Goal: Transaction & Acquisition: Purchase product/service

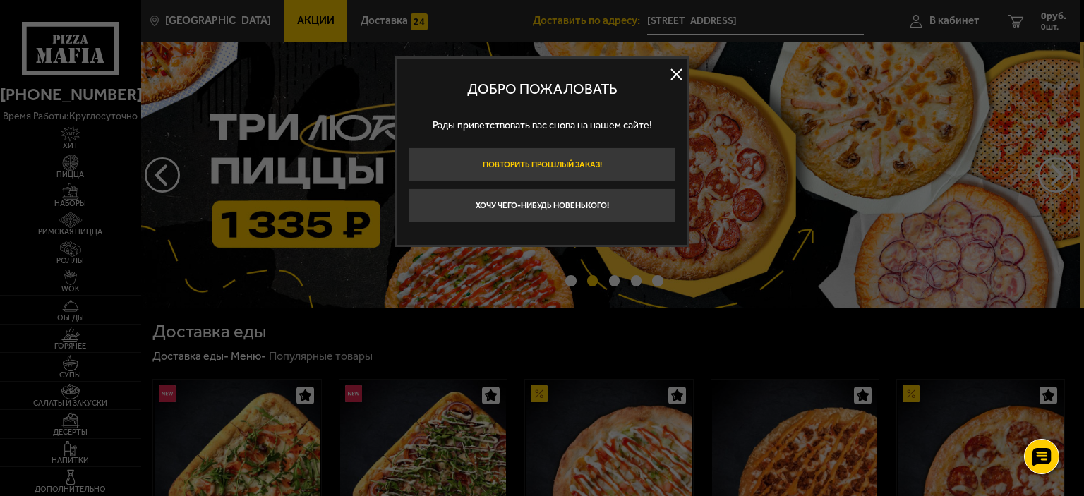
click at [607, 169] on button "Повторить прошлый заказ!" at bounding box center [542, 164] width 267 height 34
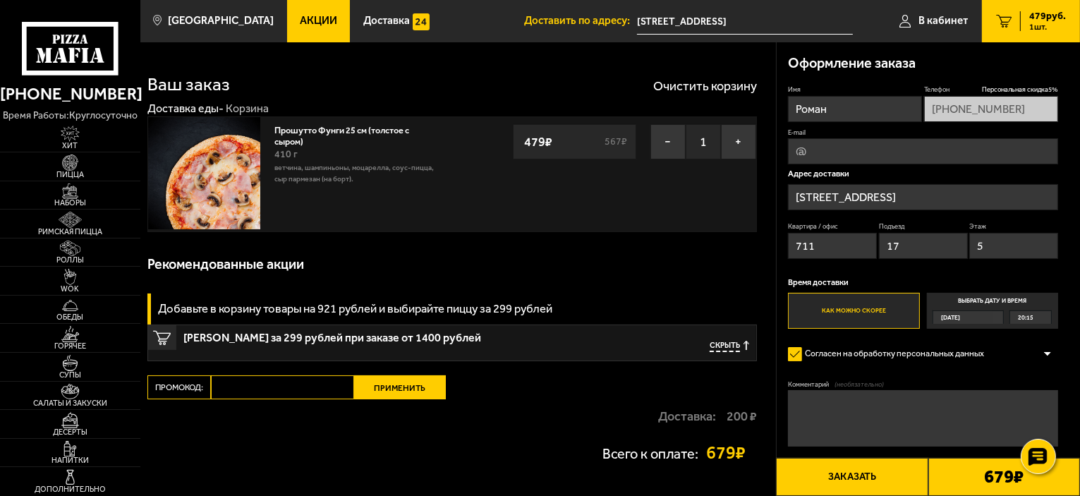
click at [319, 165] on p "ветчина, шампиньоны, моцарелла, соус-пицца, сыр пармезан (на борт)." at bounding box center [360, 173] width 171 height 23
drag, startPoint x: 319, startPoint y: 165, endPoint x: 327, endPoint y: 178, distance: 14.9
click at [327, 178] on p "ветчина, шампиньоны, моцарелла, соус-пицца, сыр пармезан (на борт)." at bounding box center [360, 173] width 171 height 23
drag, startPoint x: 327, startPoint y: 178, endPoint x: 284, endPoint y: 170, distance: 43.0
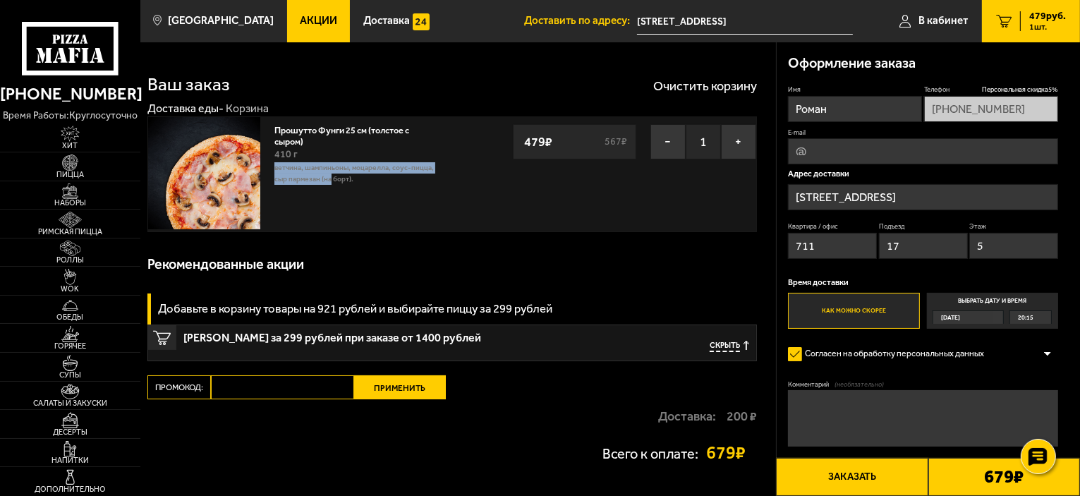
click at [284, 170] on p "ветчина, шампиньоны, моцарелла, соус-пицца, сыр пармезан (на борт)." at bounding box center [360, 173] width 171 height 23
drag, startPoint x: 284, startPoint y: 170, endPoint x: 348, endPoint y: 190, distance: 66.5
click at [348, 190] on div "Прошутто Фунги 25 см (толстое с сыром) 410 г ветчина, шампиньоны, моцарелла, со…" at bounding box center [359, 174] width 185 height 114
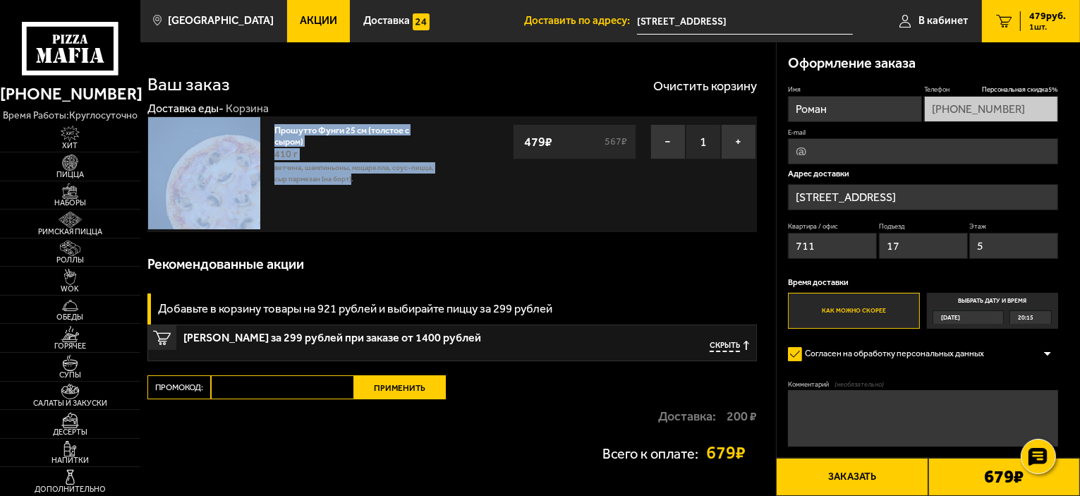
drag, startPoint x: 348, startPoint y: 190, endPoint x: 257, endPoint y: 163, distance: 94.9
click at [257, 163] on div "Прошутто Фунги 25 см (толстое с сыром) 410 г ветчина, шампиньоны, моцарелла, со…" at bounding box center [300, 174] width 304 height 114
click at [276, 175] on p "ветчина, шампиньоны, моцарелла, соус-пицца, сыр пармезан (на борт)." at bounding box center [360, 173] width 171 height 23
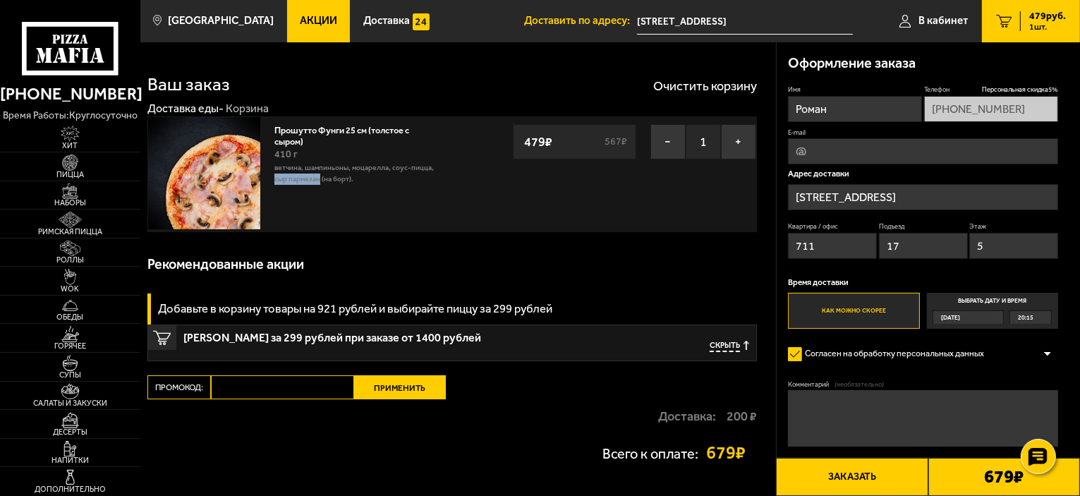
drag, startPoint x: 276, startPoint y: 175, endPoint x: 306, endPoint y: 205, distance: 42.9
click at [306, 205] on div "Прошутто Фунги 25 см (толстое с сыром) 410 г ветчина, шампиньоны, моцарелла, со…" at bounding box center [359, 174] width 185 height 114
click at [313, 133] on link "Прошутто Фунги 25 см (толстое с сыром)" at bounding box center [342, 133] width 135 height 25
click at [657, 143] on button "−" at bounding box center [668, 141] width 35 height 35
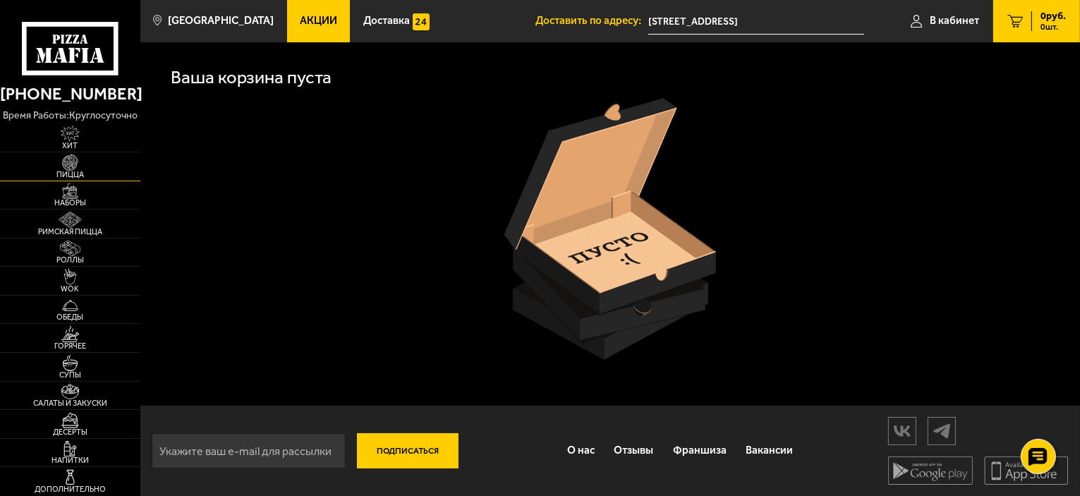
click at [76, 167] on img at bounding box center [70, 163] width 43 height 16
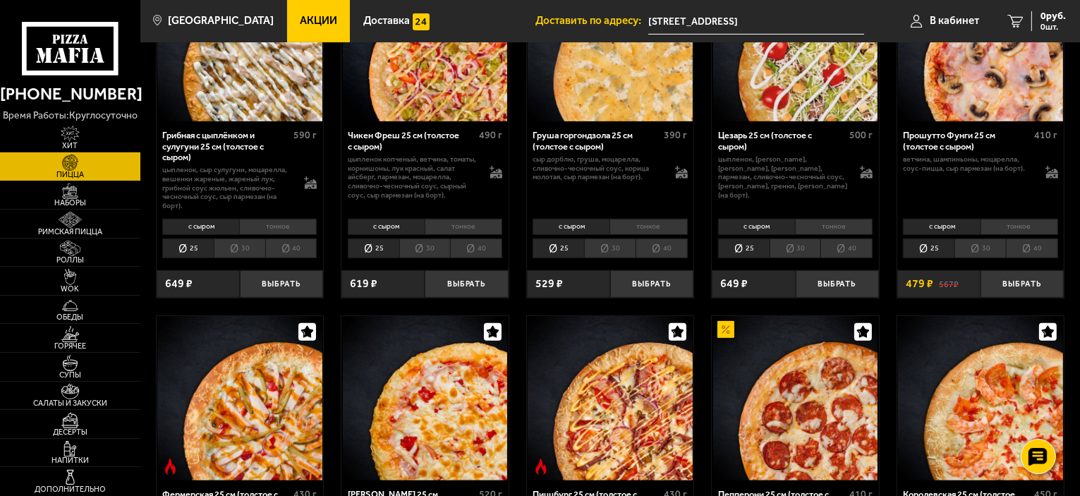
scroll to position [508, 0]
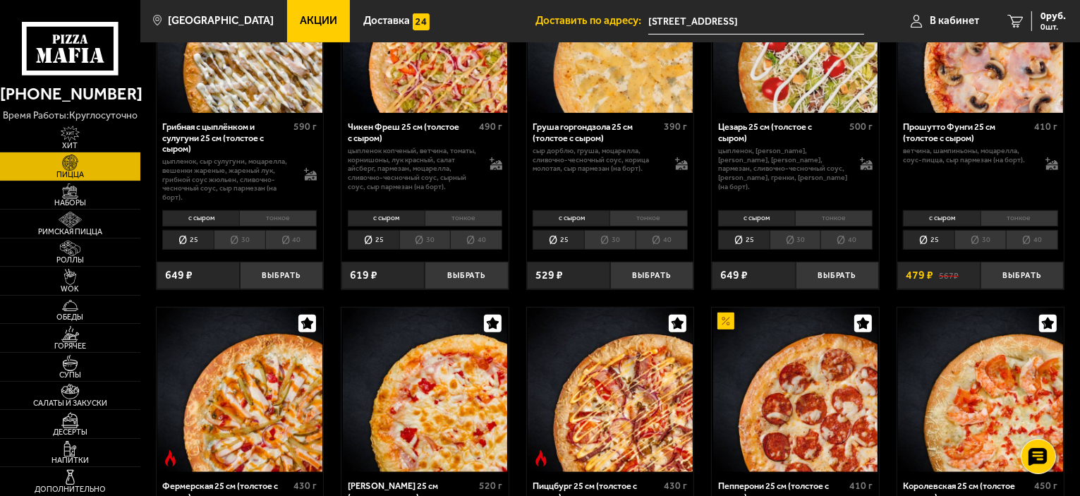
click at [971, 241] on li "30" at bounding box center [981, 240] width 52 height 20
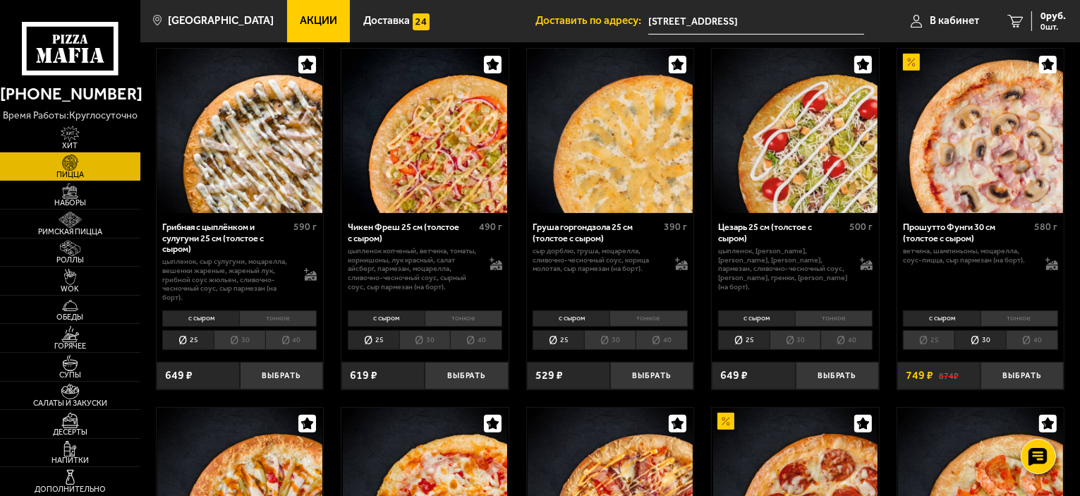
scroll to position [406, 0]
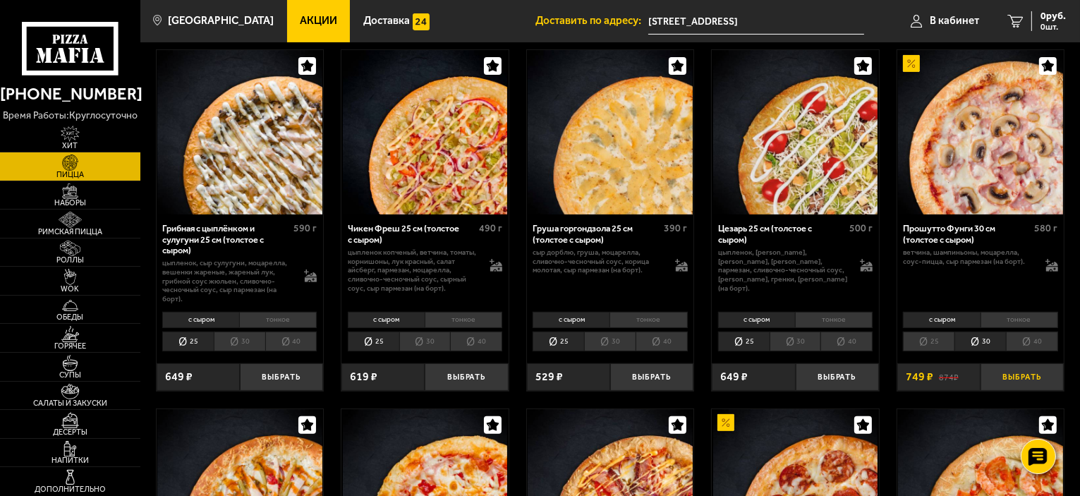
click at [1016, 380] on button "Выбрать" at bounding box center [1022, 377] width 83 height 28
click at [70, 205] on span "Наборы" at bounding box center [70, 203] width 140 height 8
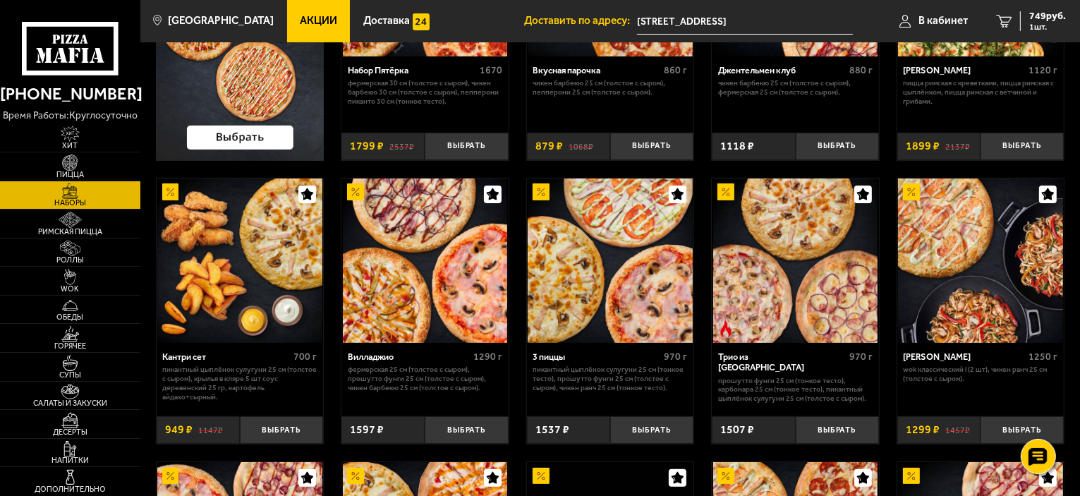
scroll to position [229, 0]
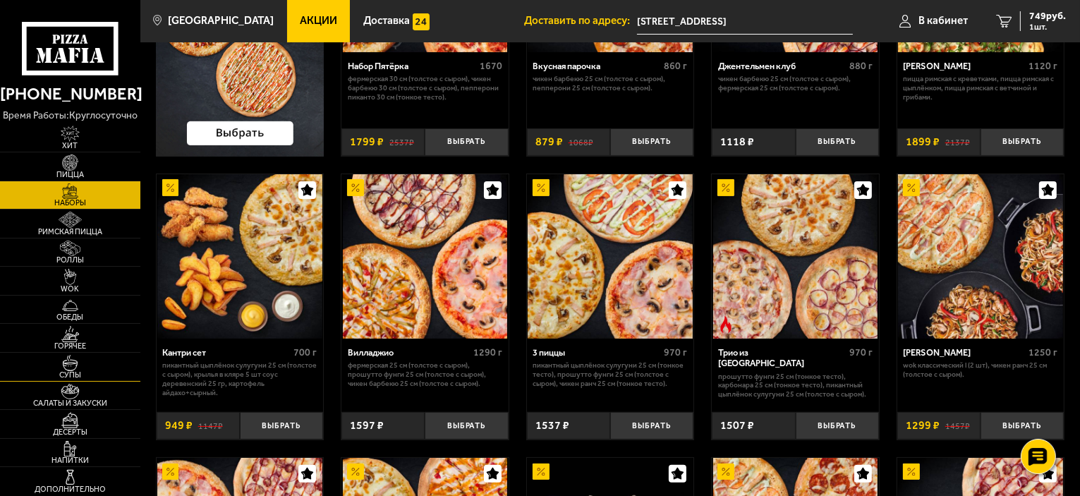
click at [81, 370] on img at bounding box center [70, 363] width 43 height 16
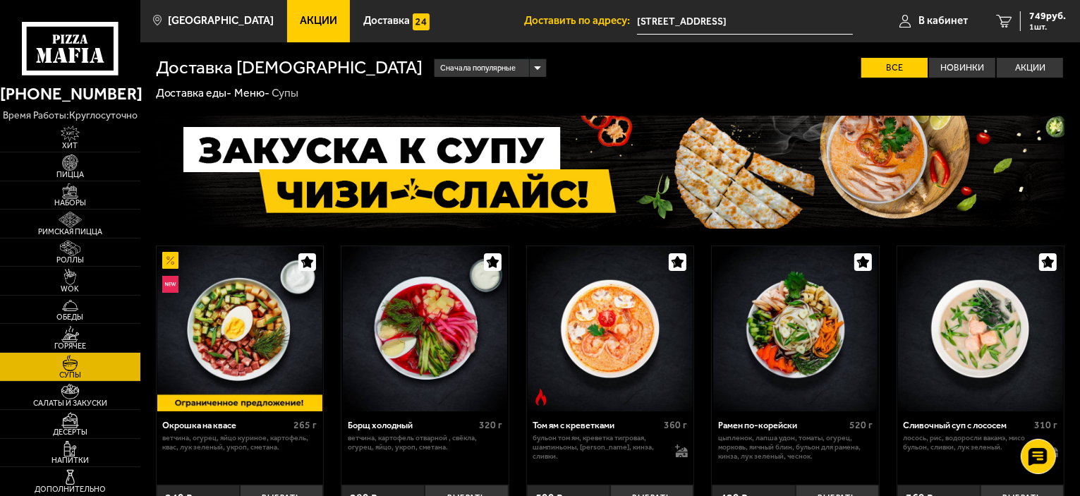
click at [1074, 169] on div "Окрошка на квасе 265 г ветчина, огурец, яйцо куриное, картофель, квас, лук зеле…" at bounding box center [610, 474] width 940 height 746
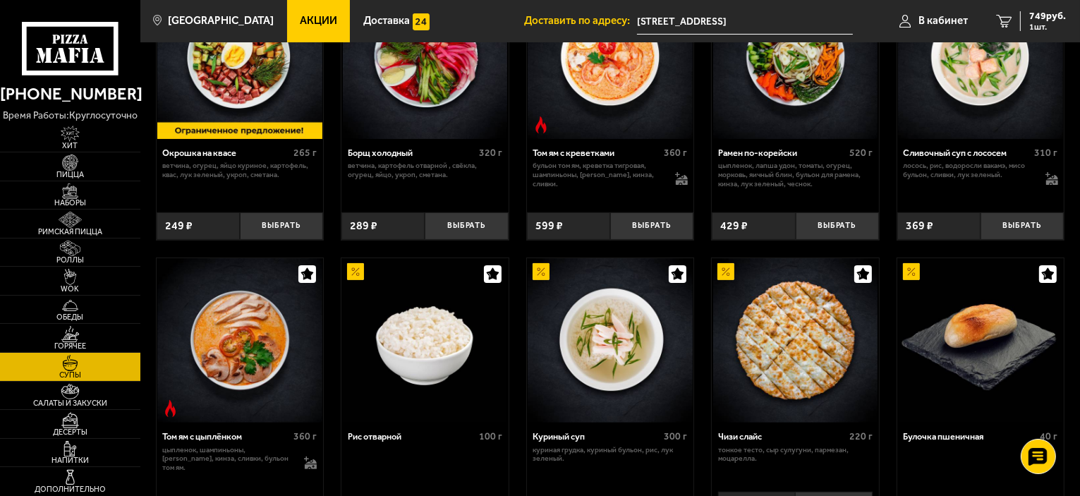
scroll to position [264, 0]
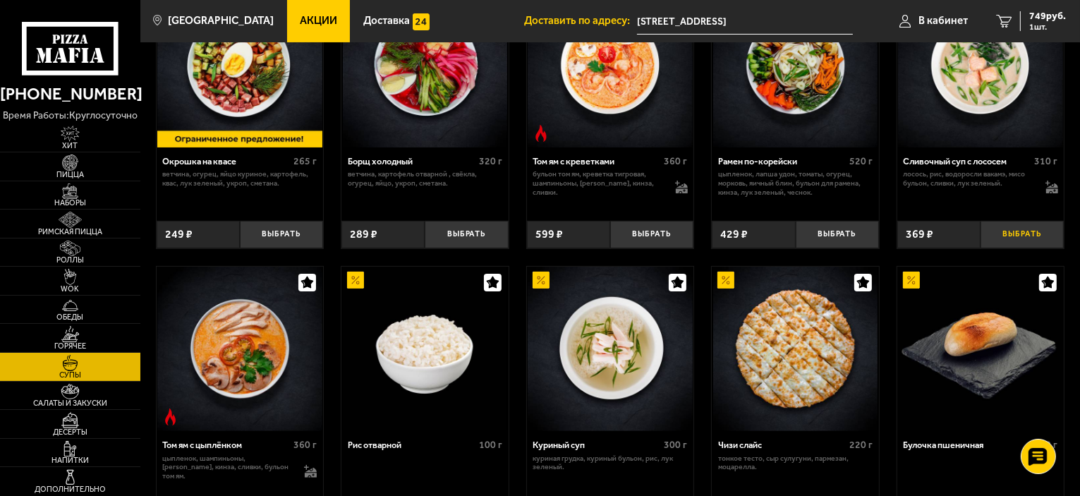
click at [1029, 236] on button "Выбрать" at bounding box center [1022, 235] width 83 height 28
click at [72, 332] on img at bounding box center [70, 334] width 43 height 16
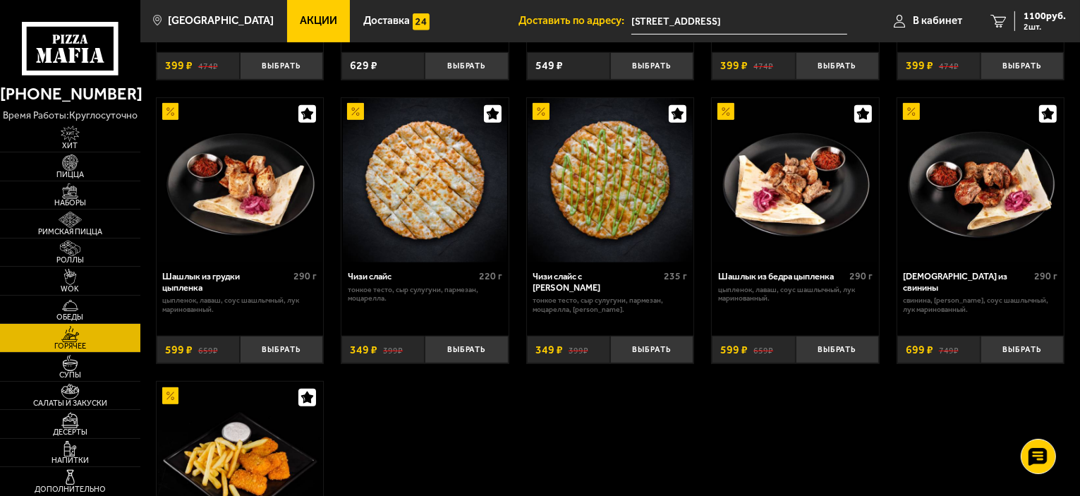
scroll to position [663, 0]
click at [107, 401] on span "Салаты и закуски" at bounding box center [70, 403] width 140 height 8
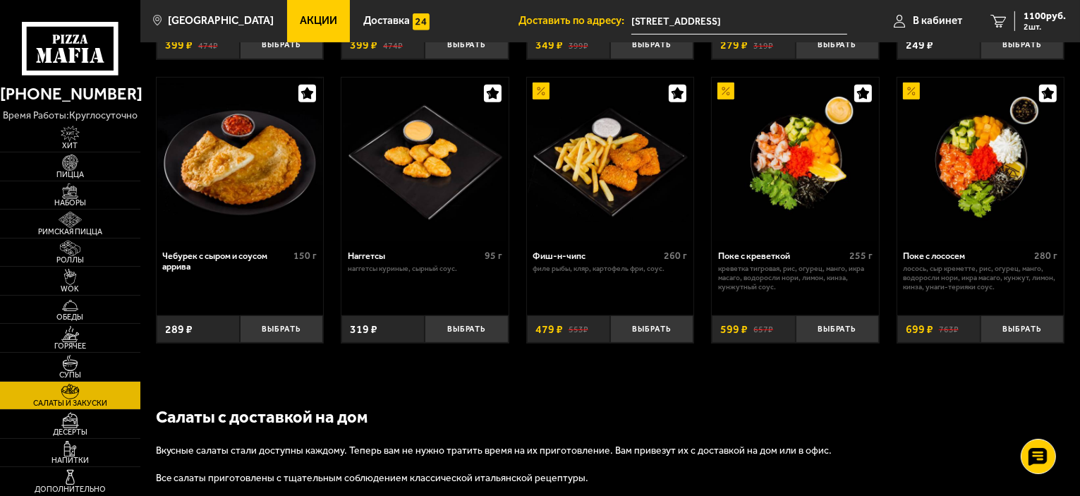
scroll to position [685, 0]
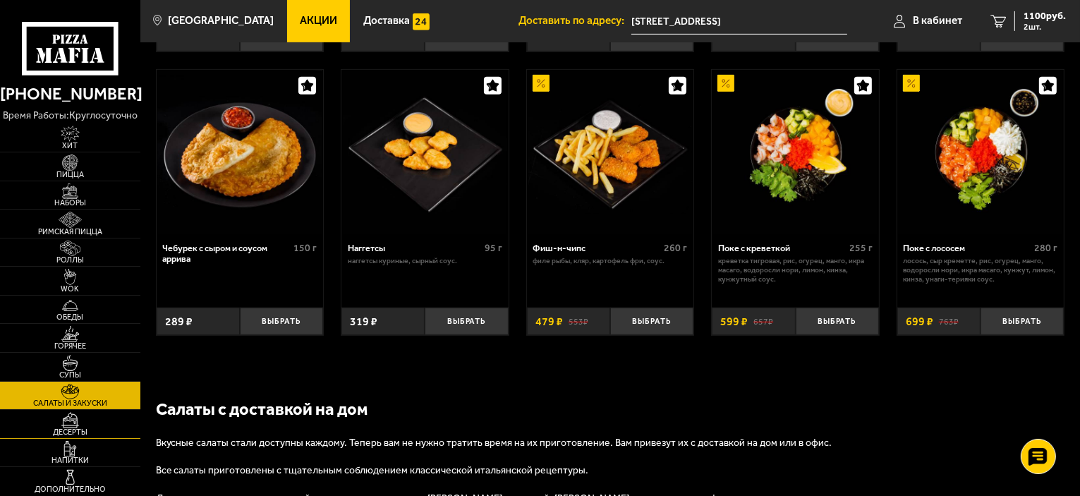
click at [62, 431] on span "Десерты" at bounding box center [70, 432] width 140 height 8
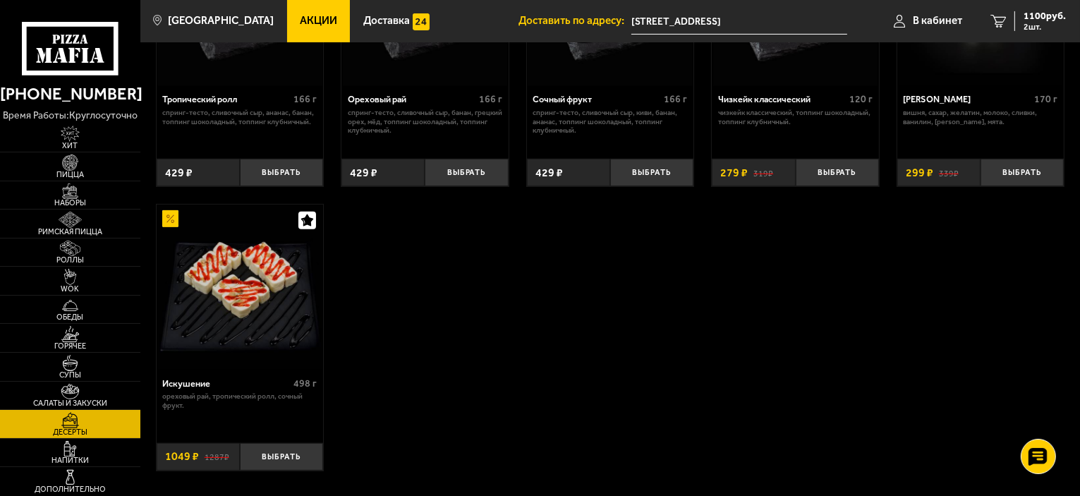
scroll to position [481, 0]
click at [69, 206] on span "Наборы" at bounding box center [70, 203] width 140 height 8
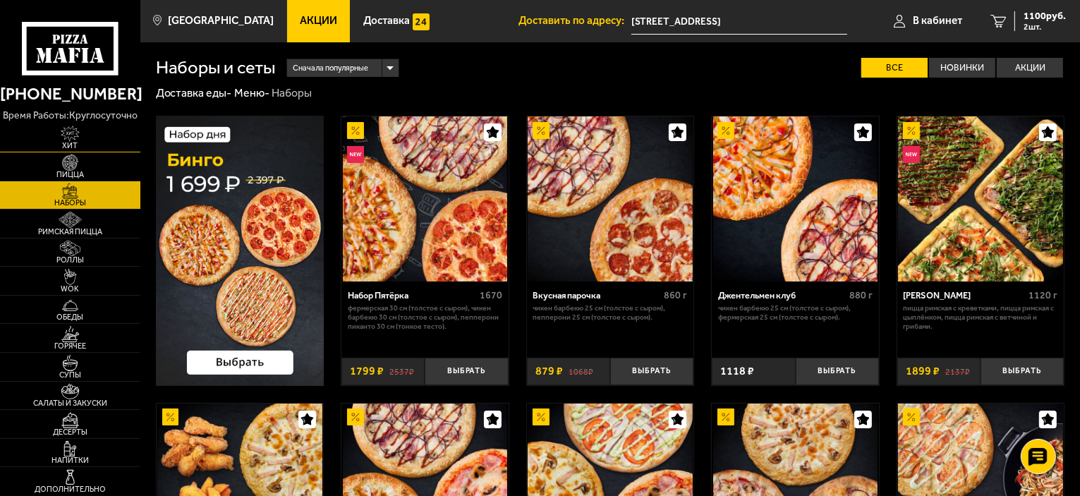
click at [67, 134] on img at bounding box center [70, 134] width 43 height 16
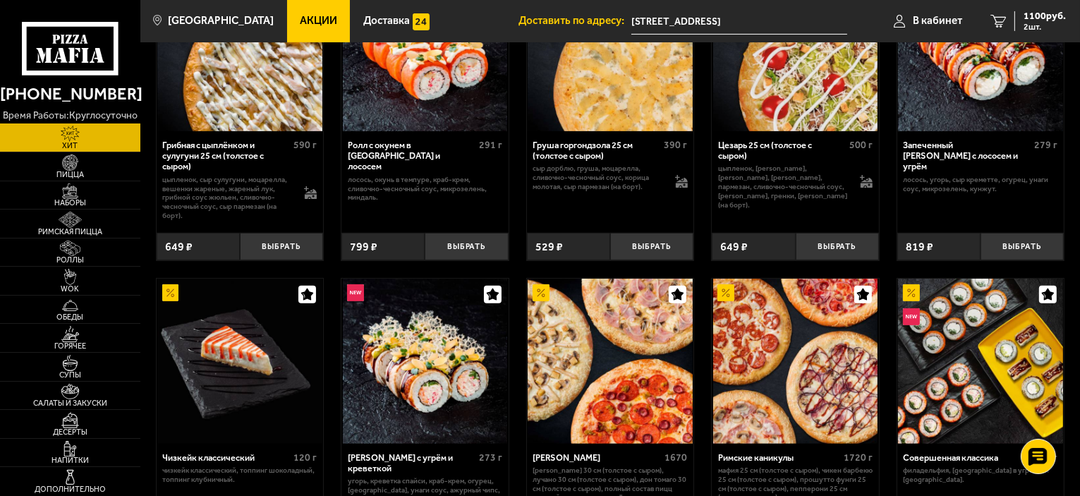
scroll to position [449, 0]
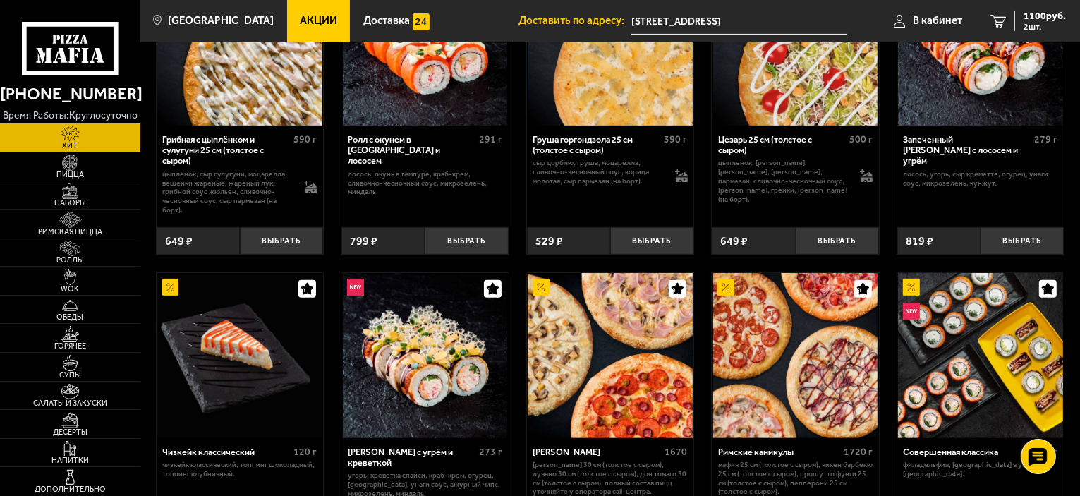
click at [760, 150] on div "Цезарь 25 см (толстое с сыром)" at bounding box center [782, 145] width 128 height 22
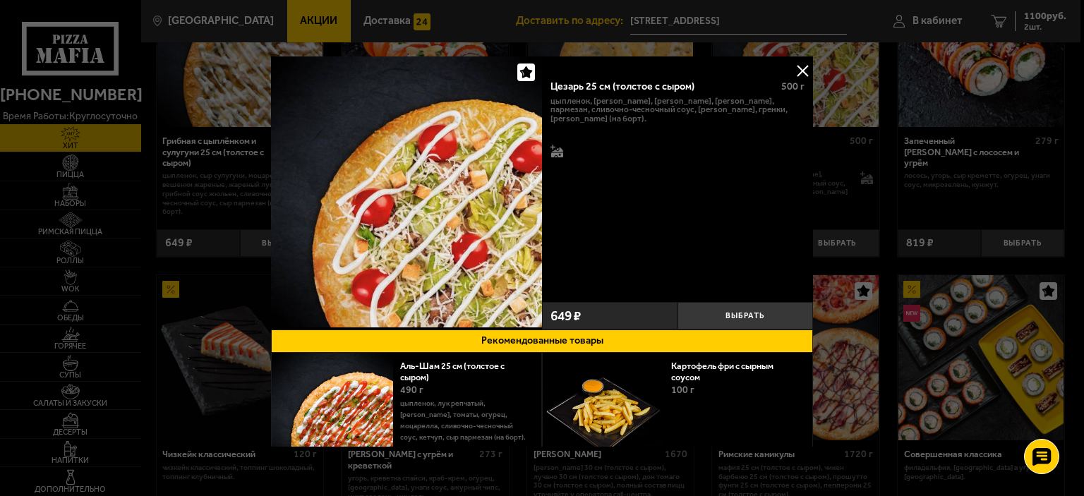
click at [792, 59] on div "Цезарь 25 см (толстое с сыром) 500 г цыпленок, [PERSON_NAME], [PERSON_NAME], [P…" at bounding box center [677, 192] width 271 height 273
click at [798, 66] on button at bounding box center [802, 70] width 21 height 21
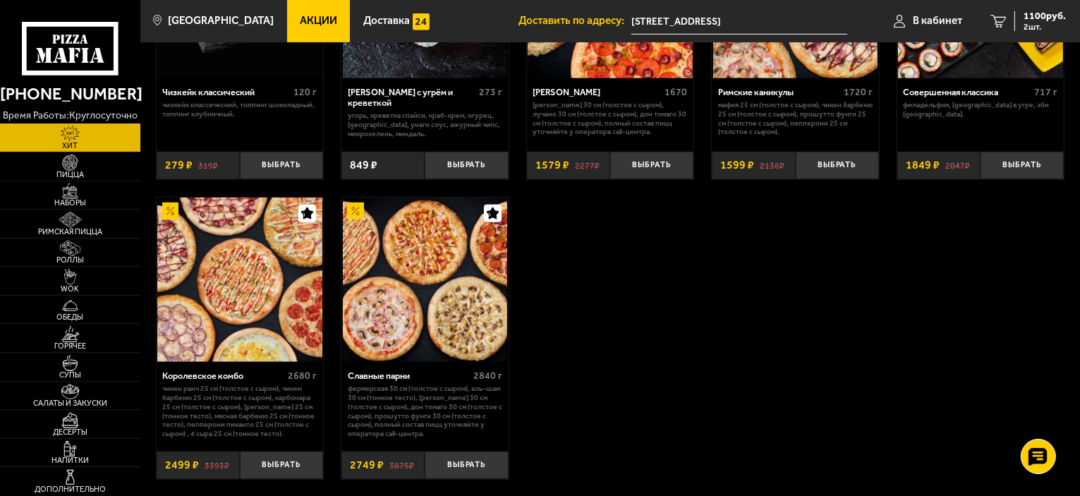
scroll to position [809, 0]
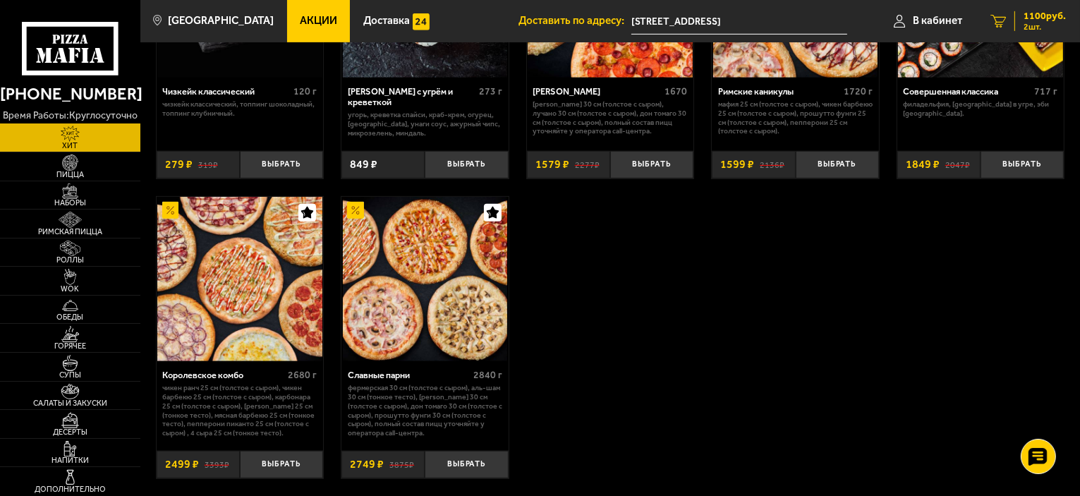
click at [1042, 19] on span "1100 руб." at bounding box center [1045, 16] width 42 height 10
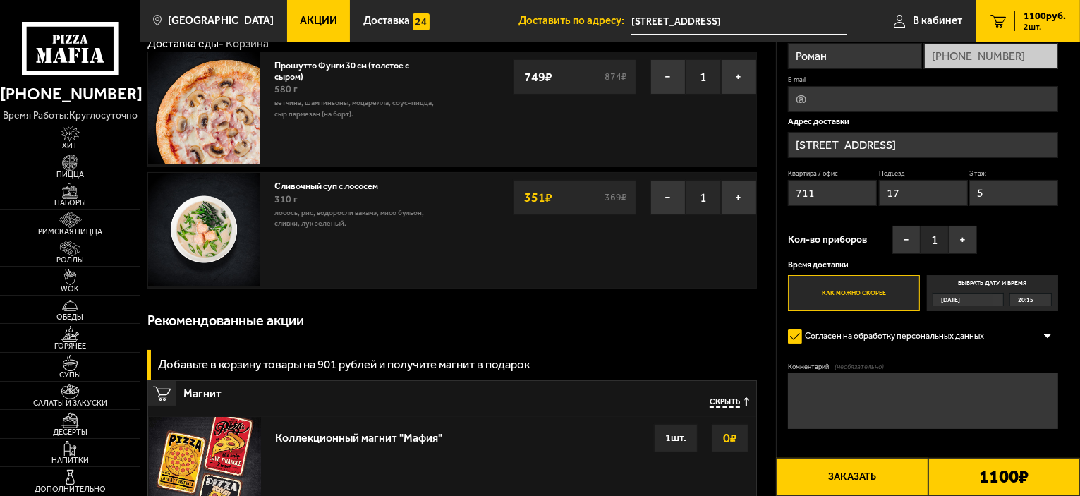
scroll to position [68, 0]
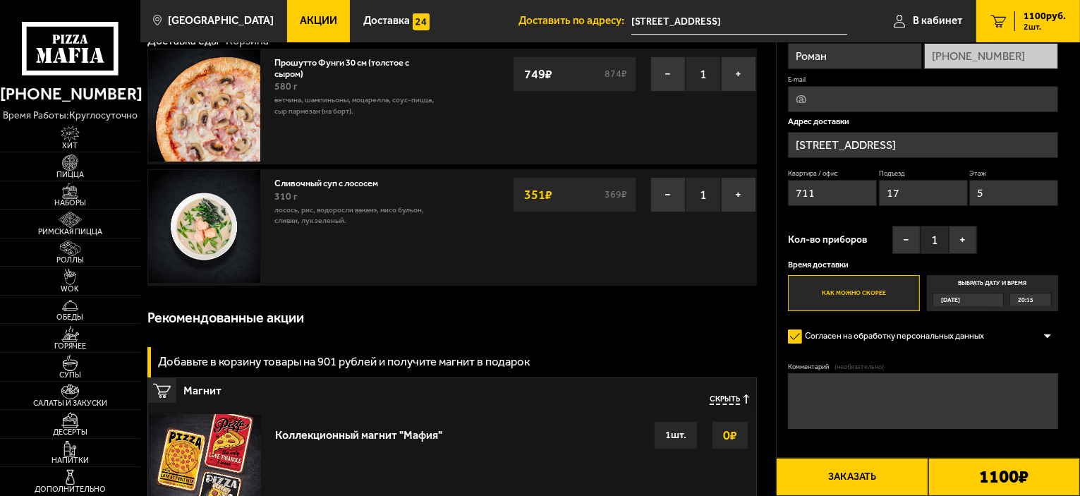
click at [1049, 334] on div at bounding box center [1047, 336] width 21 height 11
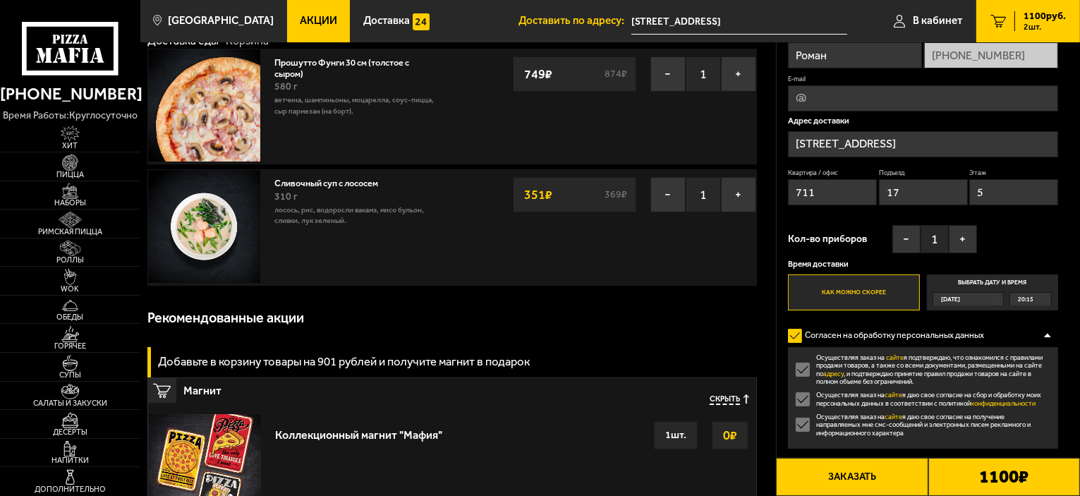
click at [1049, 334] on div at bounding box center [1047, 335] width 21 height 11
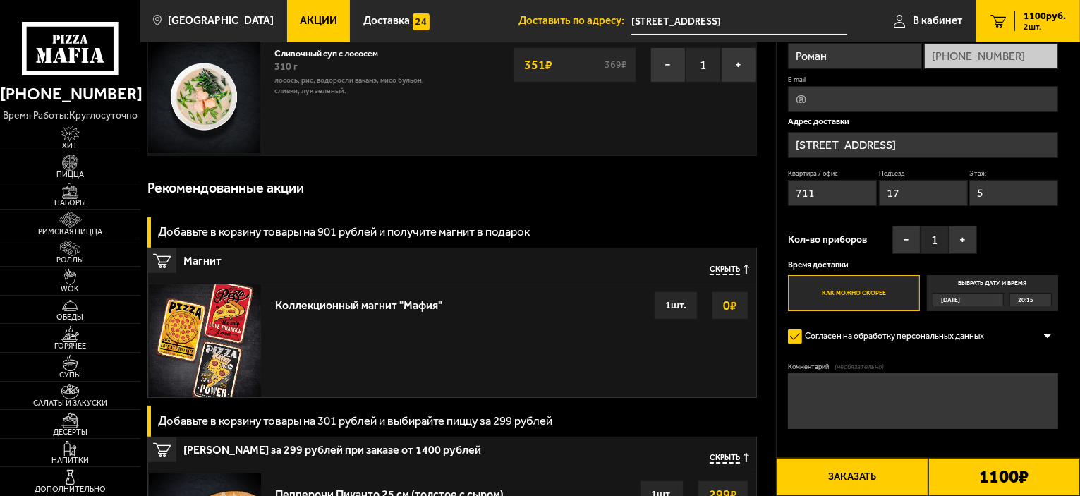
scroll to position [200, 0]
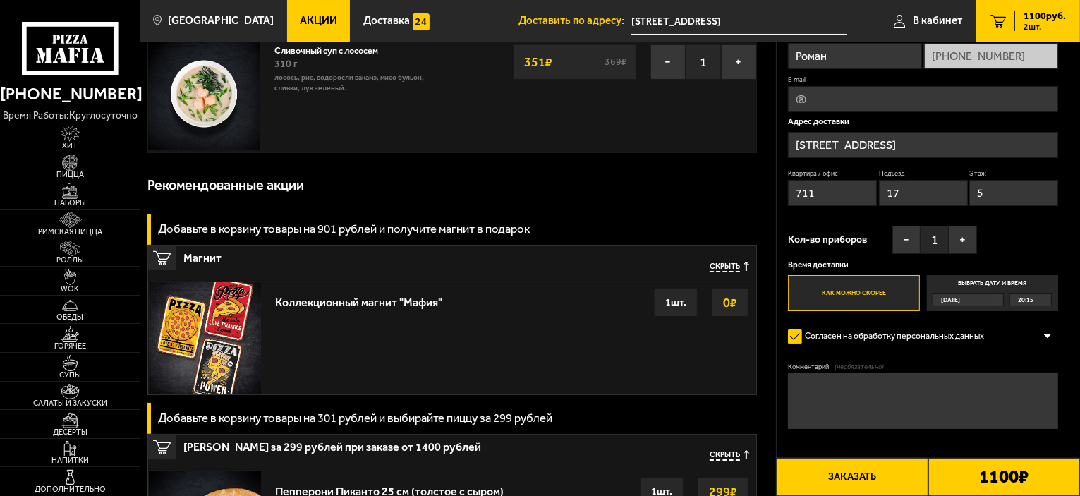
click at [921, 385] on textarea "Комментарий (необязательно)" at bounding box center [923, 401] width 270 height 56
type textarea "Оставить у двери"
click at [953, 241] on button "+" at bounding box center [963, 240] width 28 height 28
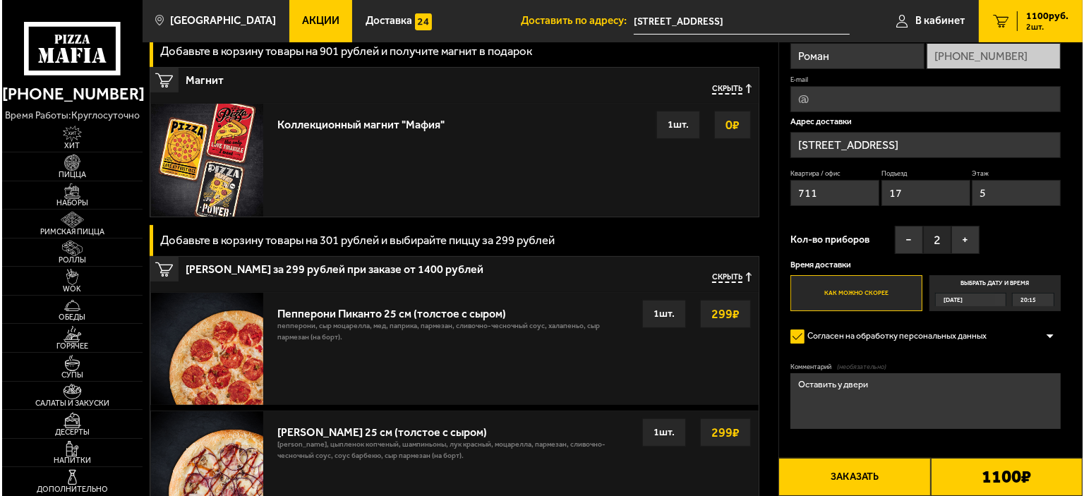
scroll to position [382, 0]
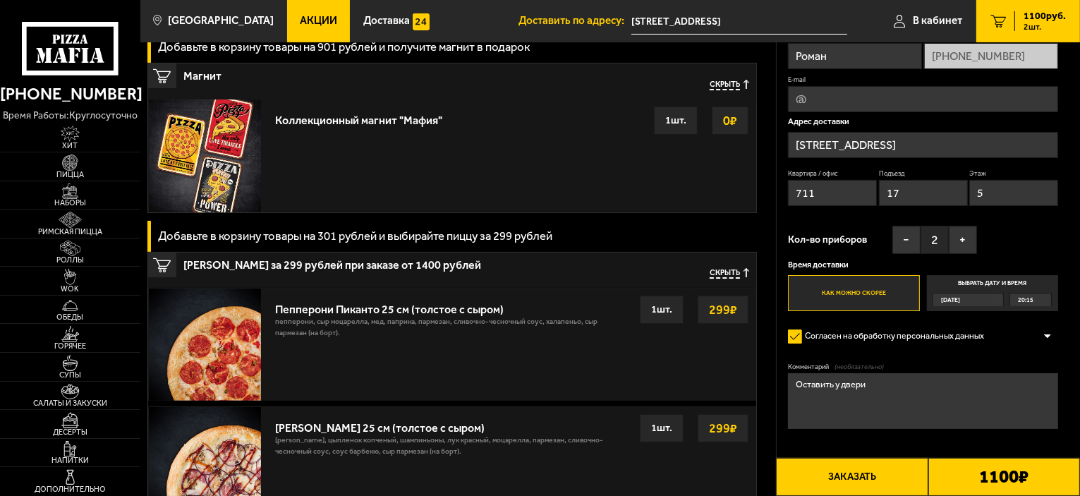
click at [840, 466] on button "Заказать" at bounding box center [852, 477] width 152 height 38
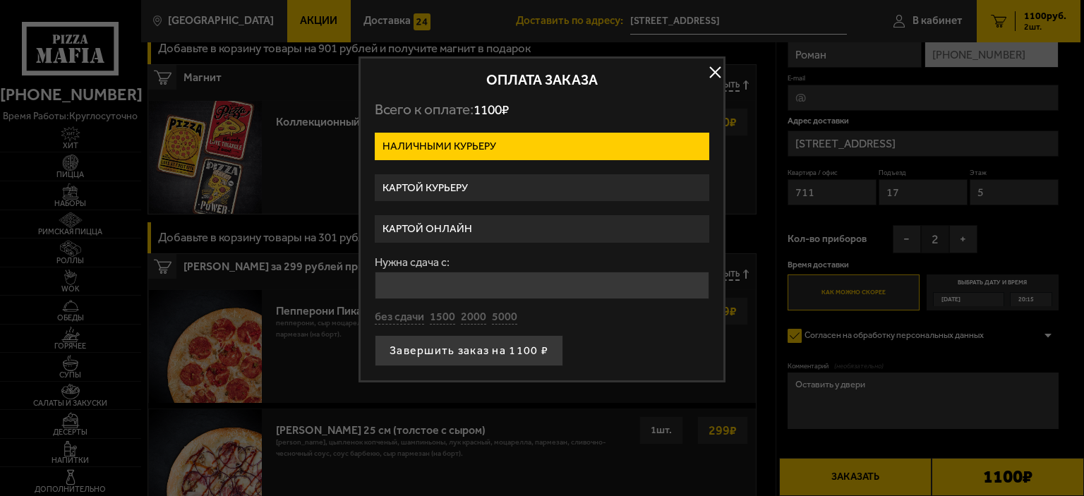
click at [510, 224] on label "Картой онлайн" at bounding box center [542, 229] width 334 height 28
click at [0, 0] on input "Картой онлайн" at bounding box center [0, 0] width 0 height 0
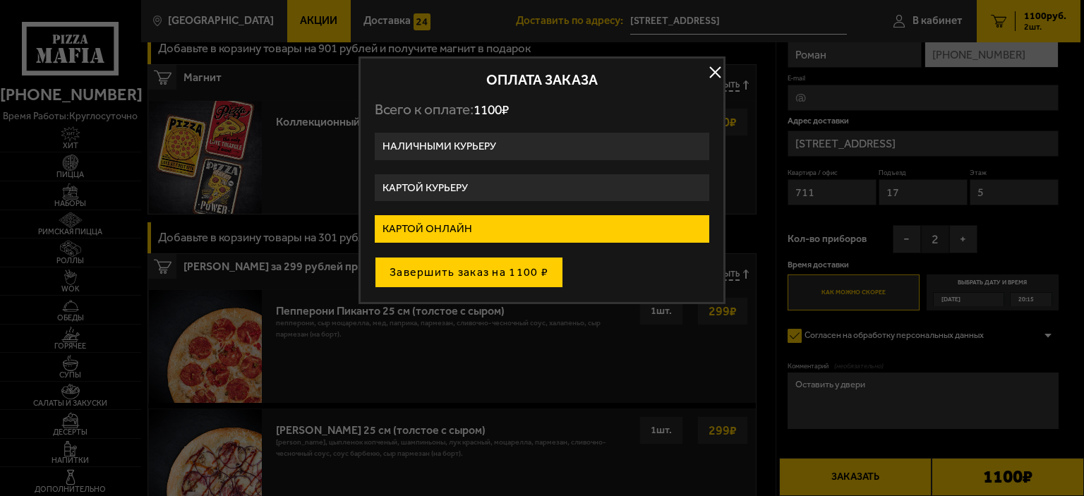
click at [505, 273] on button "Завершить заказ на 1100 ₽" at bounding box center [469, 272] width 188 height 31
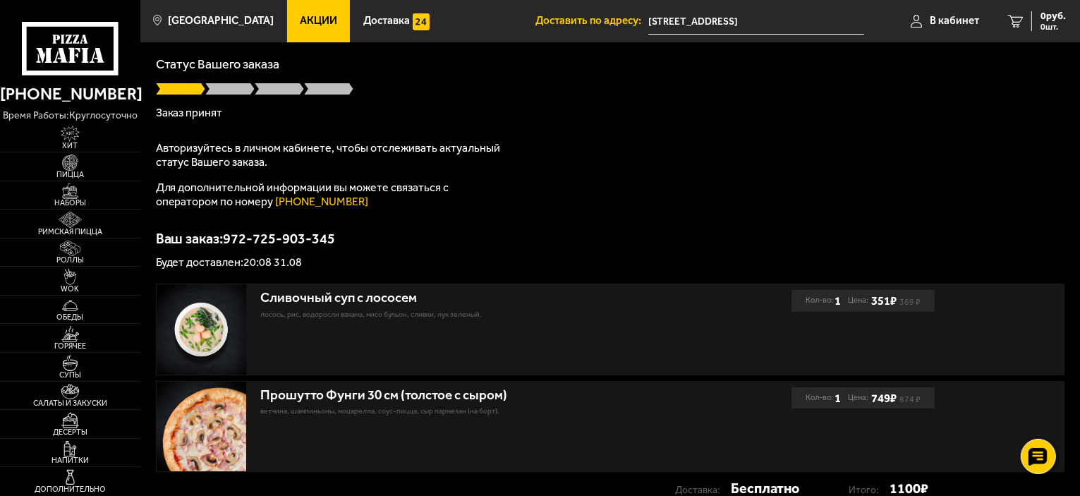
scroll to position [81, 0]
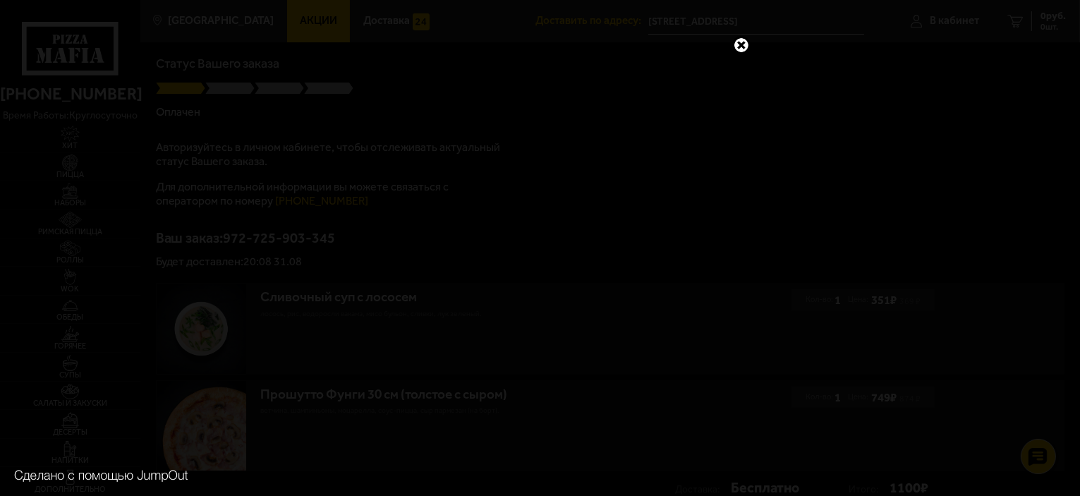
click at [744, 42] on link at bounding box center [741, 45] width 18 height 18
